Goal: Task Accomplishment & Management: Manage account settings

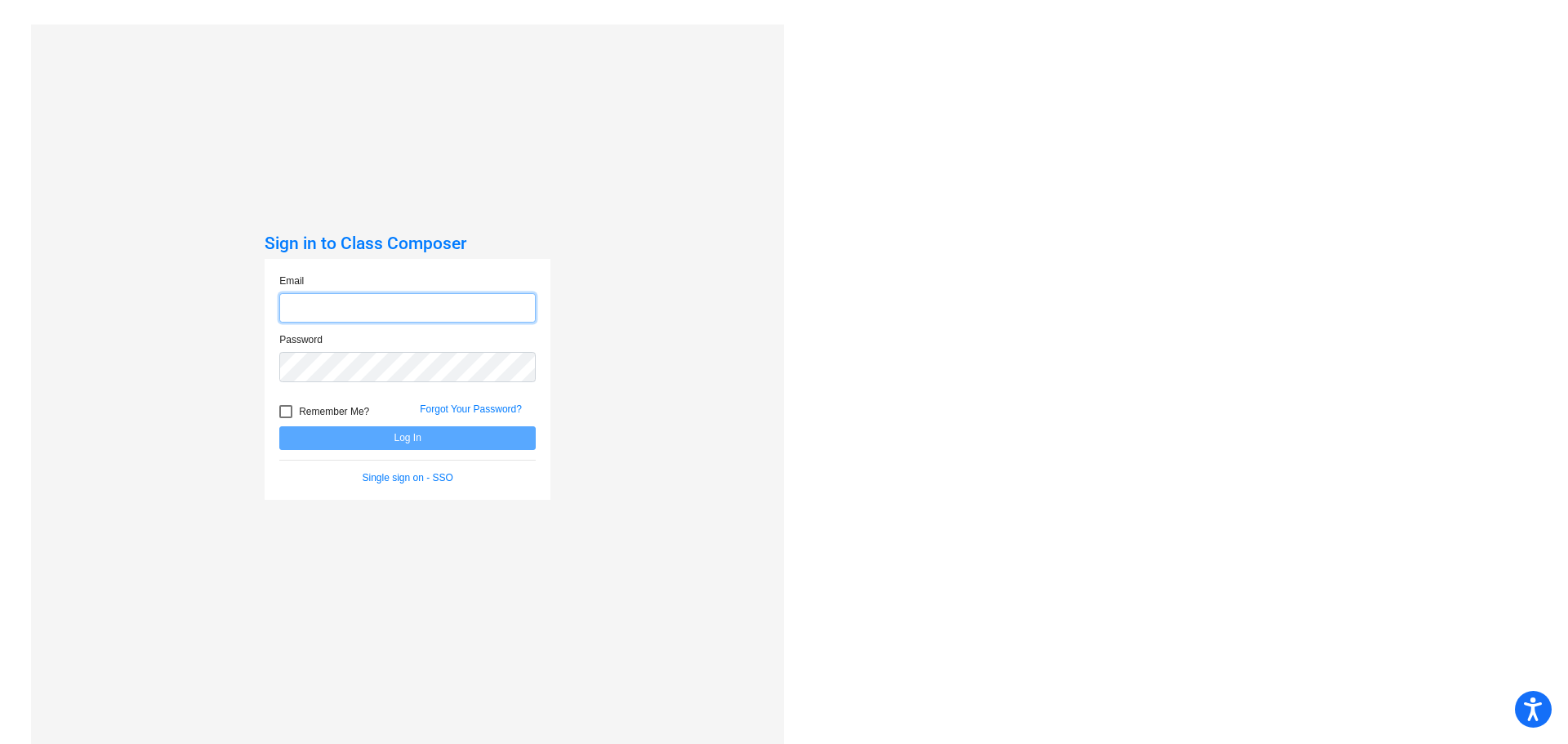
type input "[EMAIL_ADDRESS][DOMAIN_NAME]"
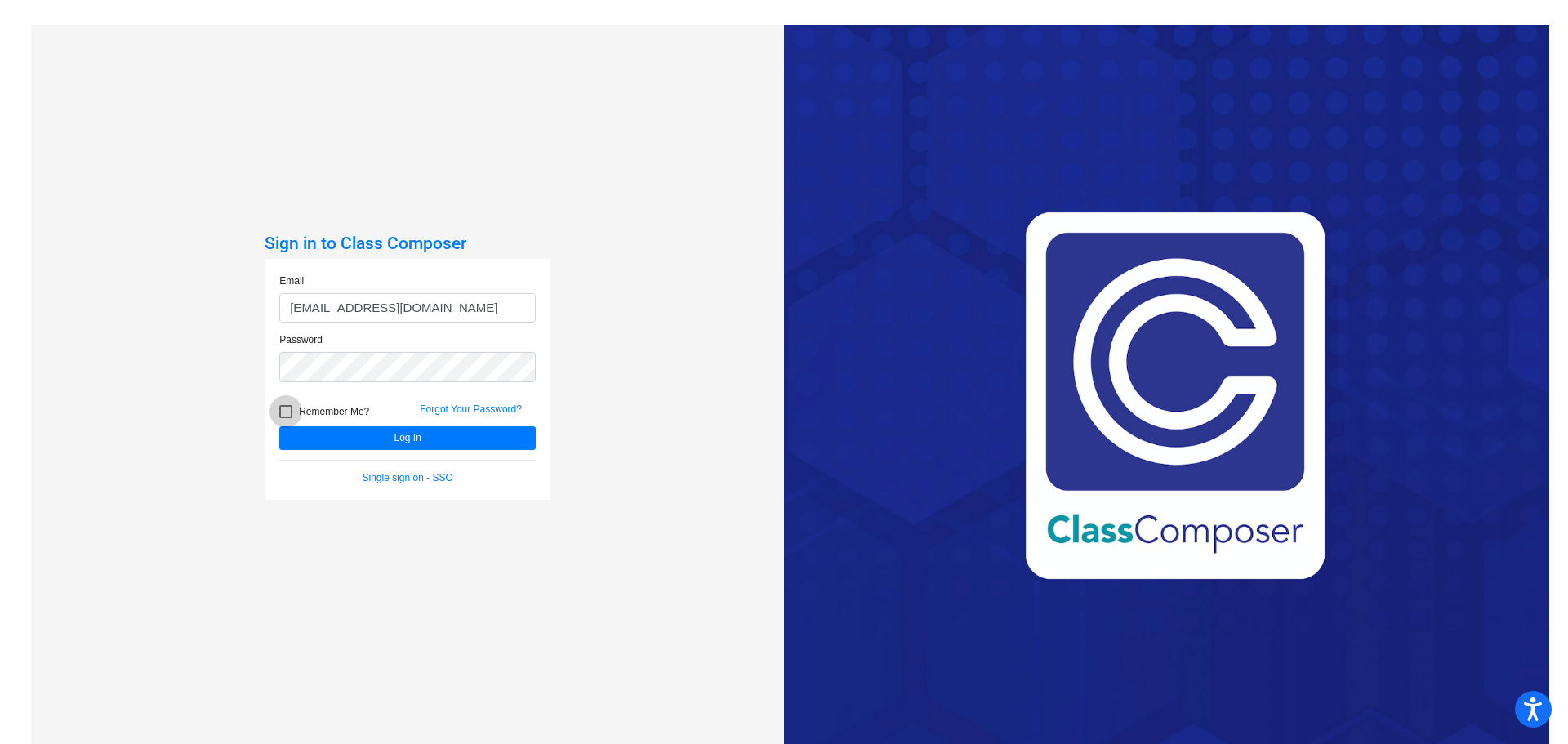
click at [327, 407] on span "Remember Me?" at bounding box center [334, 411] width 70 height 19
click at [286, 418] on input "Remember Me?" at bounding box center [285, 418] width 1 height 1
checkbox input "true"
click at [346, 440] on button "Log In" at bounding box center [407, 438] width 256 height 24
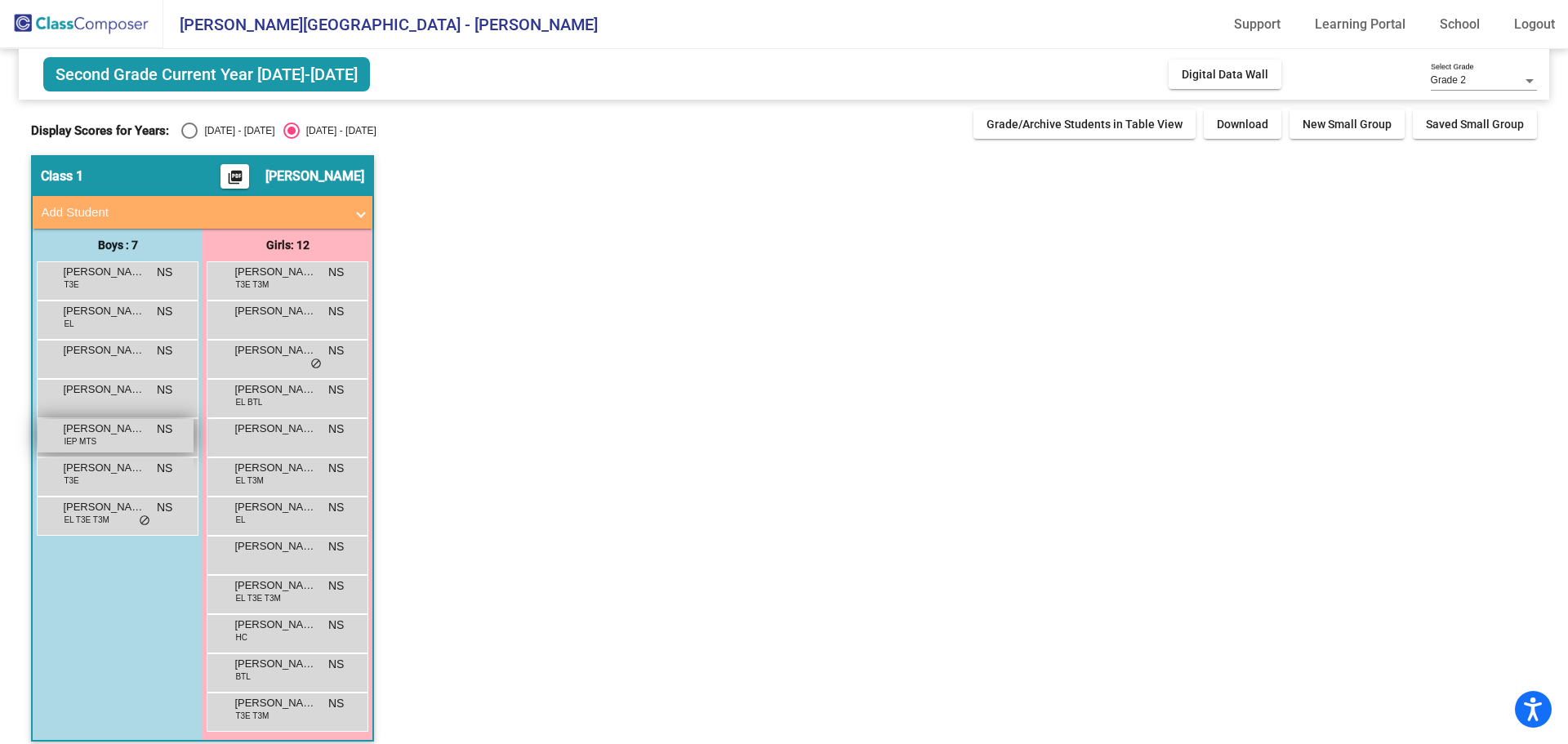
click at [124, 436] on span "[PERSON_NAME]" at bounding box center [103, 429] width 82 height 17
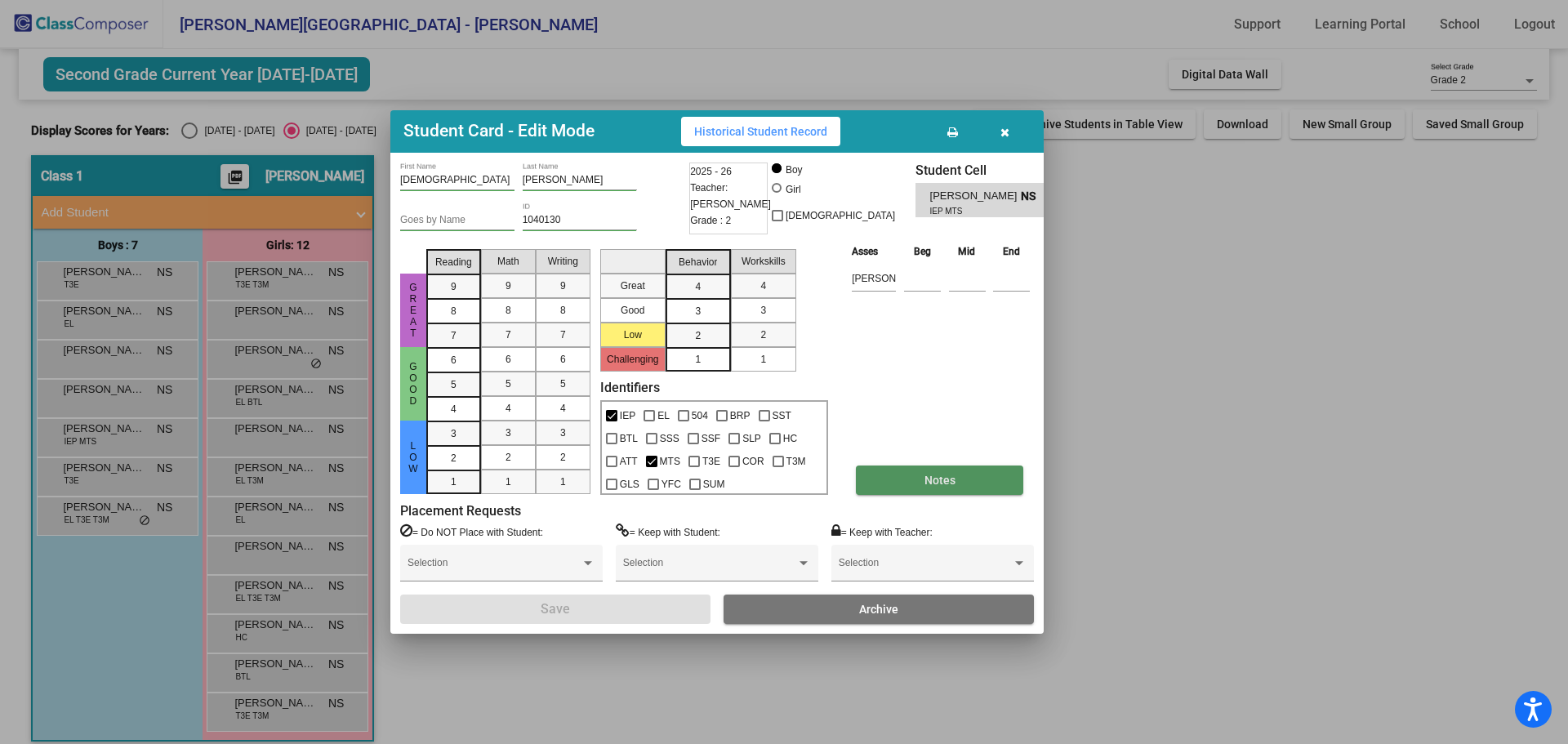
click at [948, 487] on span "Notes" at bounding box center [940, 479] width 31 height 13
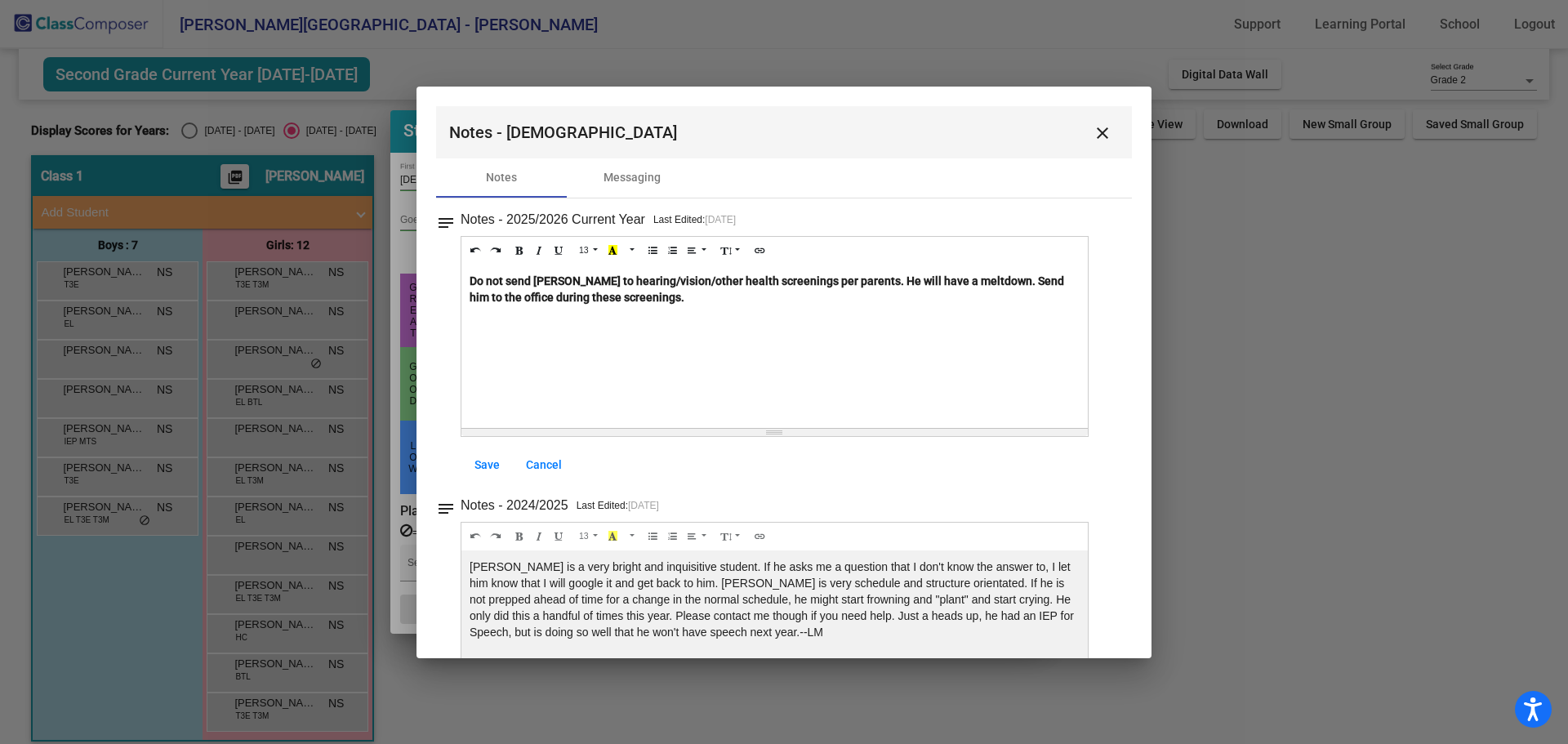
click at [687, 303] on div "Do not send [PERSON_NAME] to hearing/vision/other health screenings per parents…" at bounding box center [775, 346] width 627 height 163
click at [780, 282] on b "Do not send [PERSON_NAME] to hearing/vision/other health screenings per parents…" at bounding box center [767, 289] width 595 height 29
click at [734, 297] on div "Do not send [PERSON_NAME] to hearing/vision/other health screenings per parents…" at bounding box center [775, 346] width 627 height 163
click at [488, 461] on span "Save" at bounding box center [487, 465] width 26 height 13
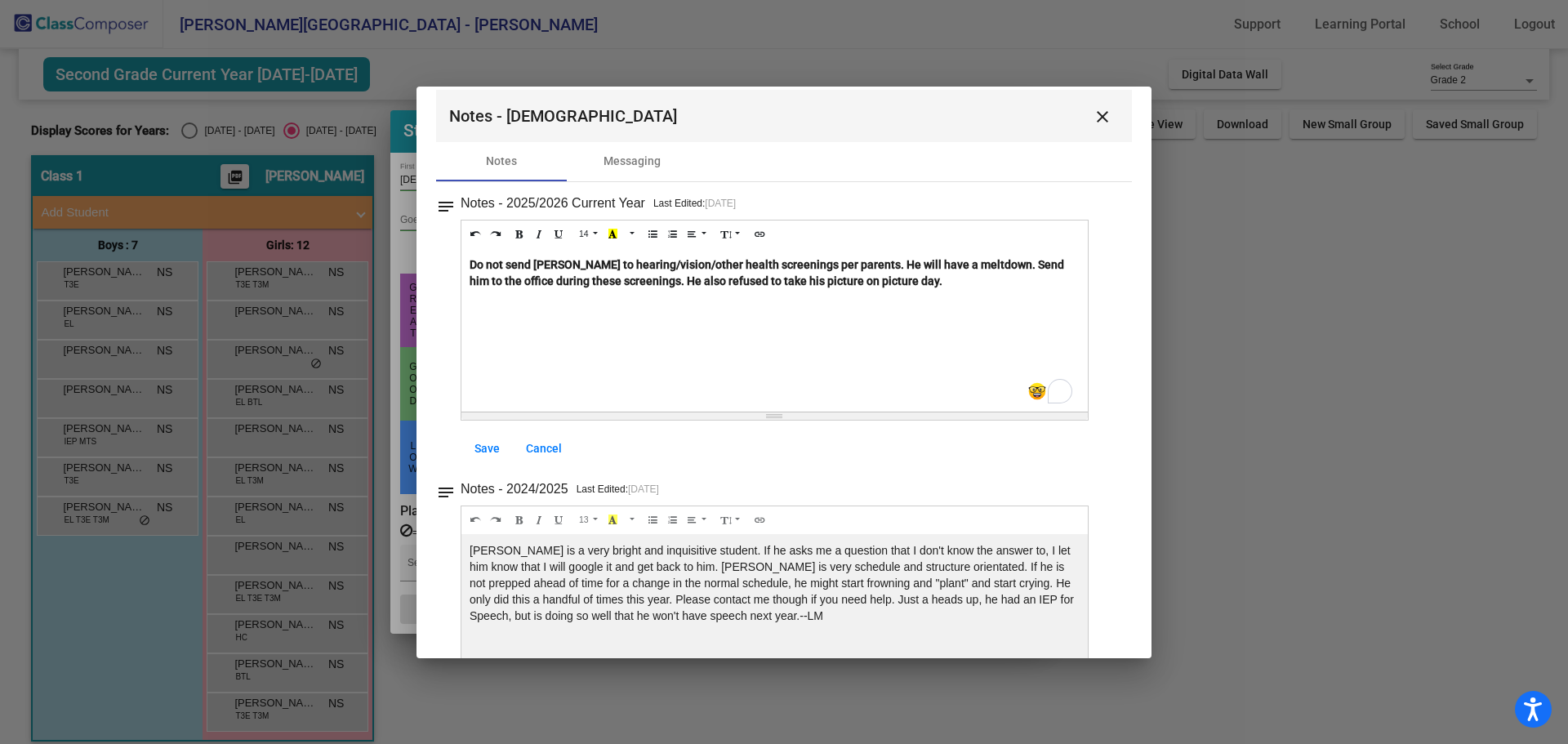
scroll to position [85, 0]
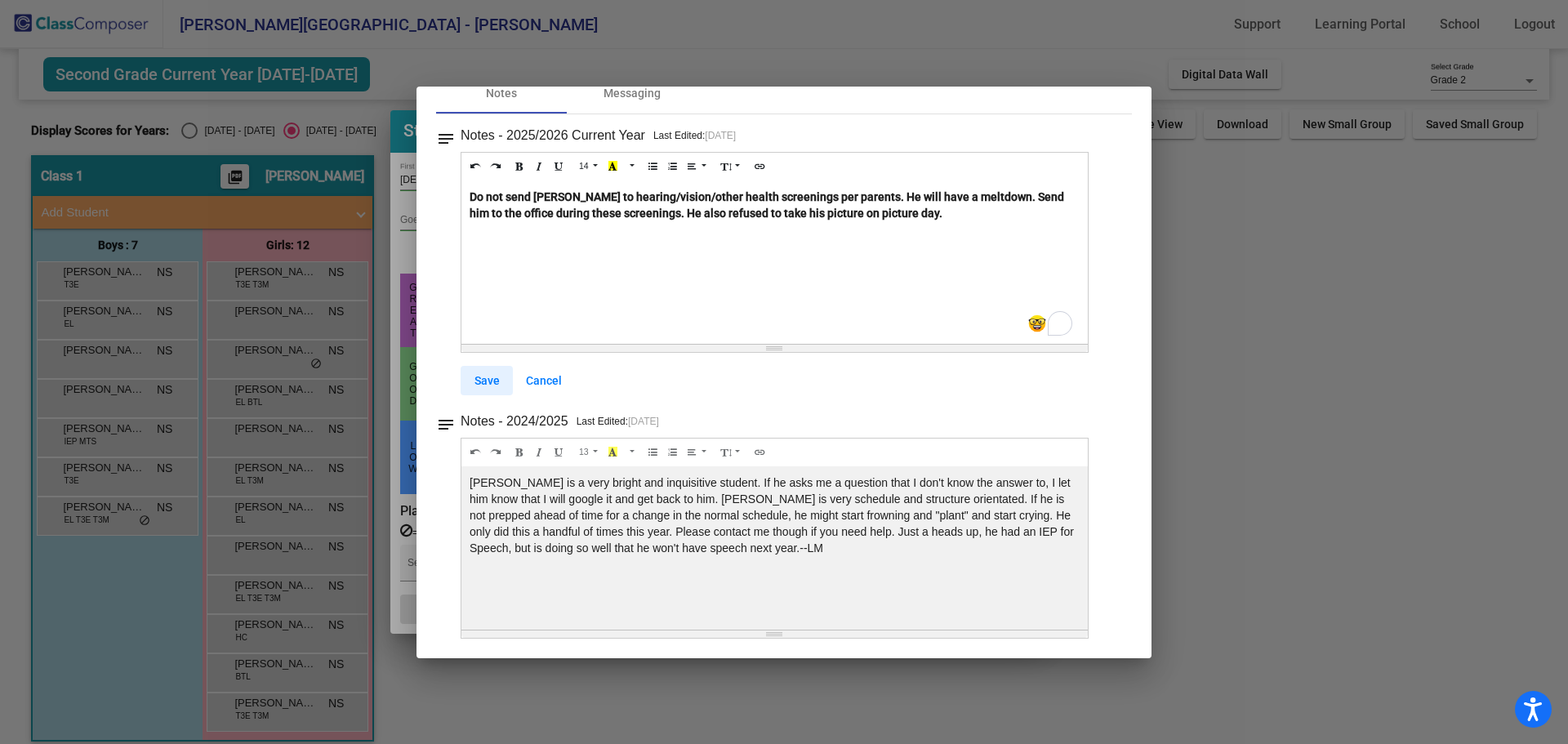
click at [485, 380] on span "Save" at bounding box center [487, 380] width 26 height 13
click at [557, 376] on span "Cancel" at bounding box center [543, 380] width 36 height 13
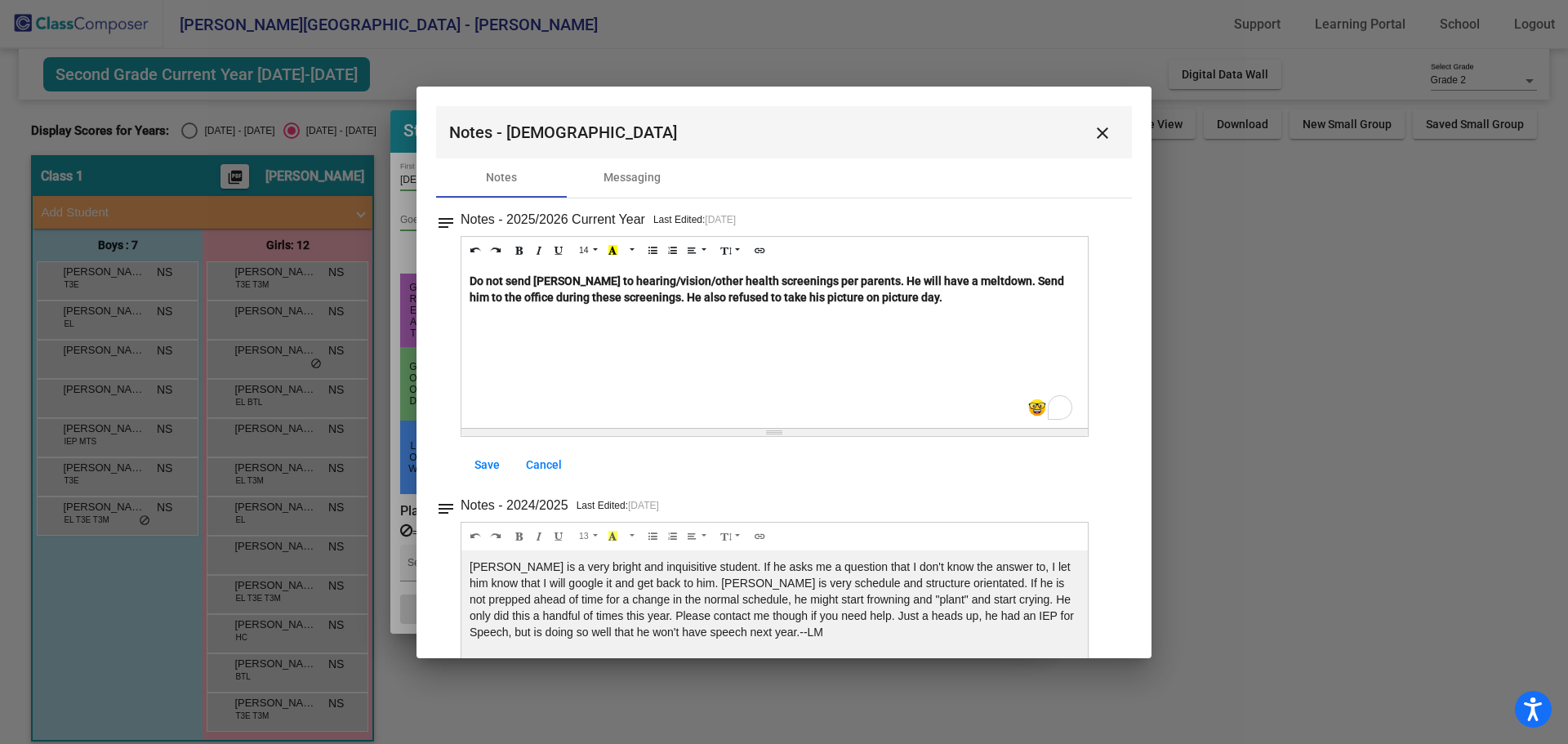
click at [1093, 132] on mat-icon "close" at bounding box center [1102, 132] width 19 height 19
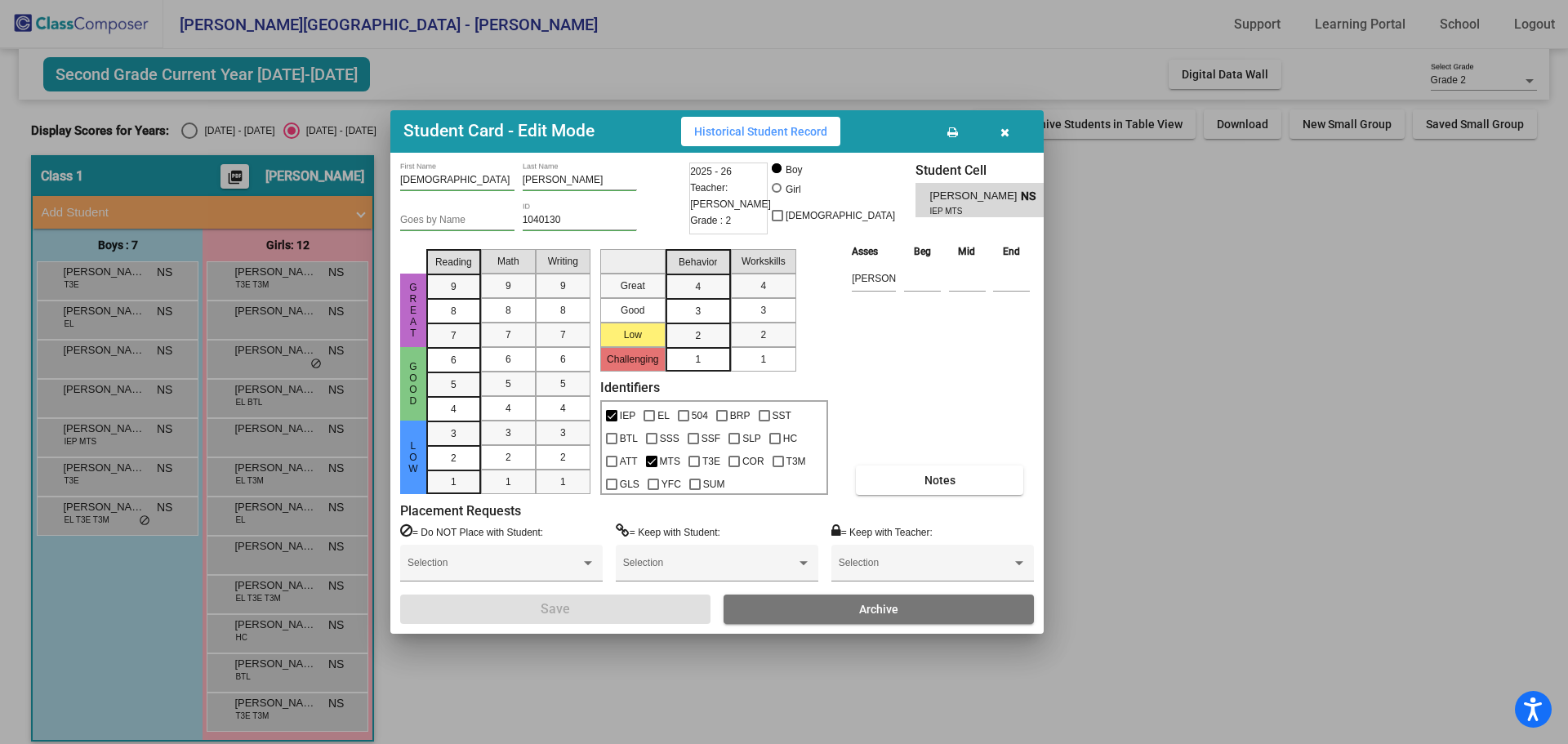
click at [1001, 146] on div "Student Card - Edit Mode Historical Student Record" at bounding box center [717, 131] width 653 height 42
click at [1009, 133] on button "button" at bounding box center [1005, 131] width 52 height 29
